Goal: Transaction & Acquisition: Purchase product/service

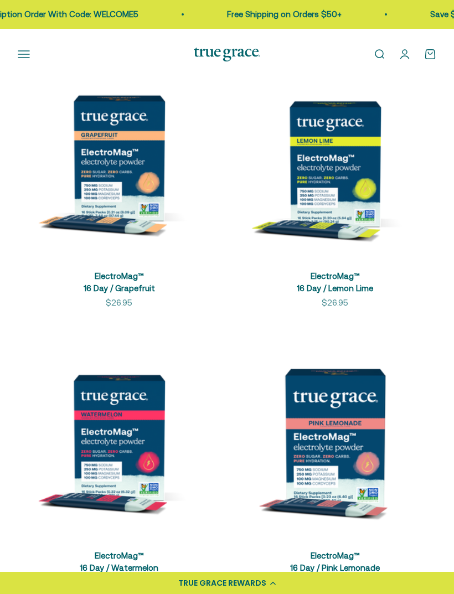
scroll to position [242, 0]
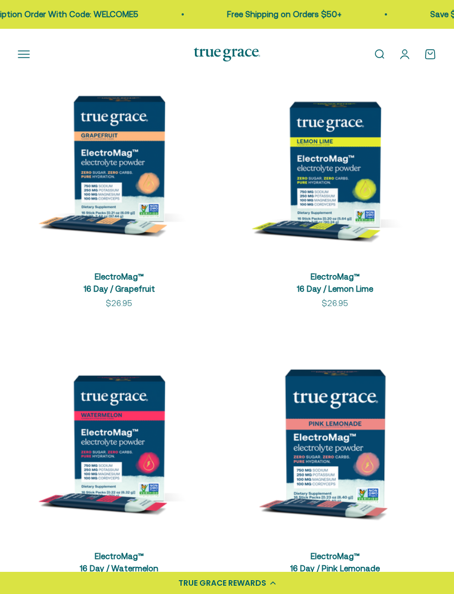
click at [334, 181] on img at bounding box center [335, 159] width 203 height 203
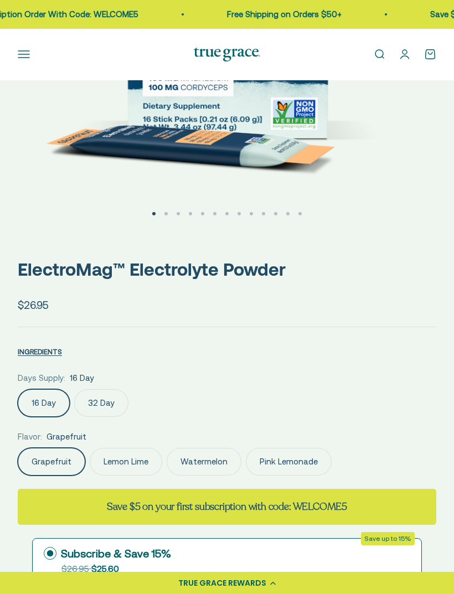
scroll to position [310, 0]
select select "3"
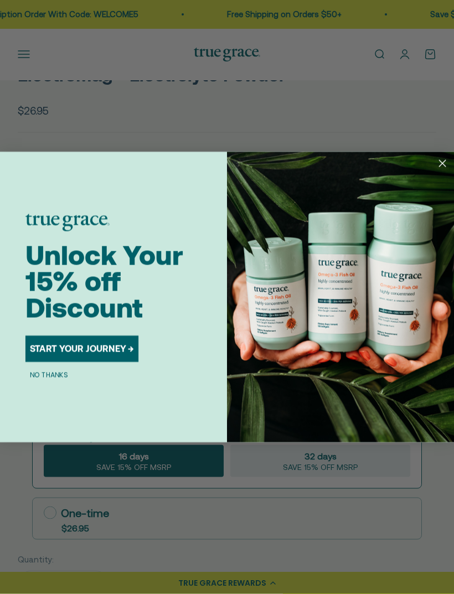
scroll to position [520, 0]
click at [439, 170] on circle "Close dialog" at bounding box center [441, 163] width 15 height 15
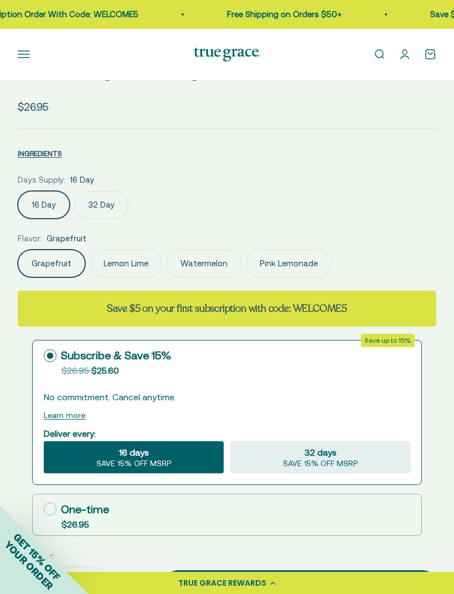
scroll to position [523, 0]
